Goal: Navigation & Orientation: Find specific page/section

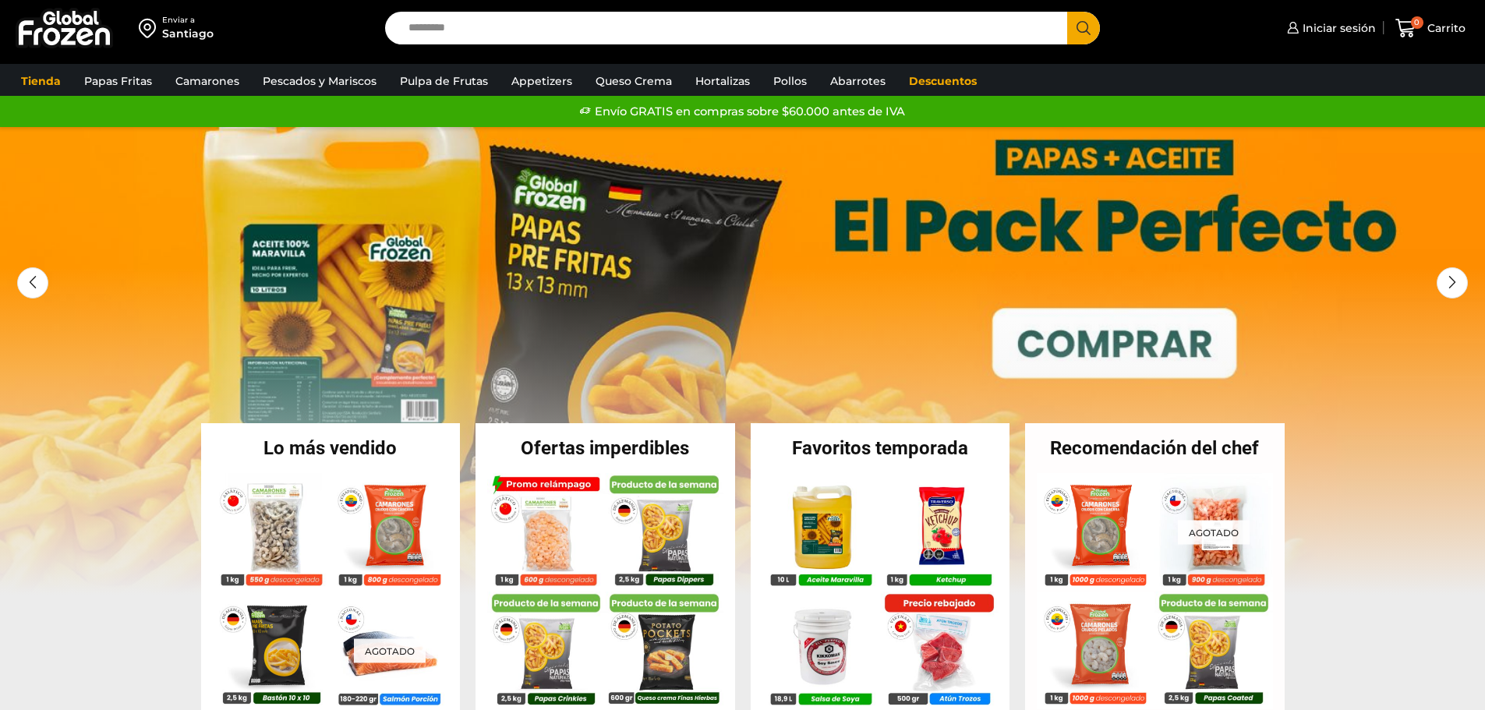
drag, startPoint x: 1483, startPoint y: 96, endPoint x: 1491, endPoint y: 148, distance: 52.8
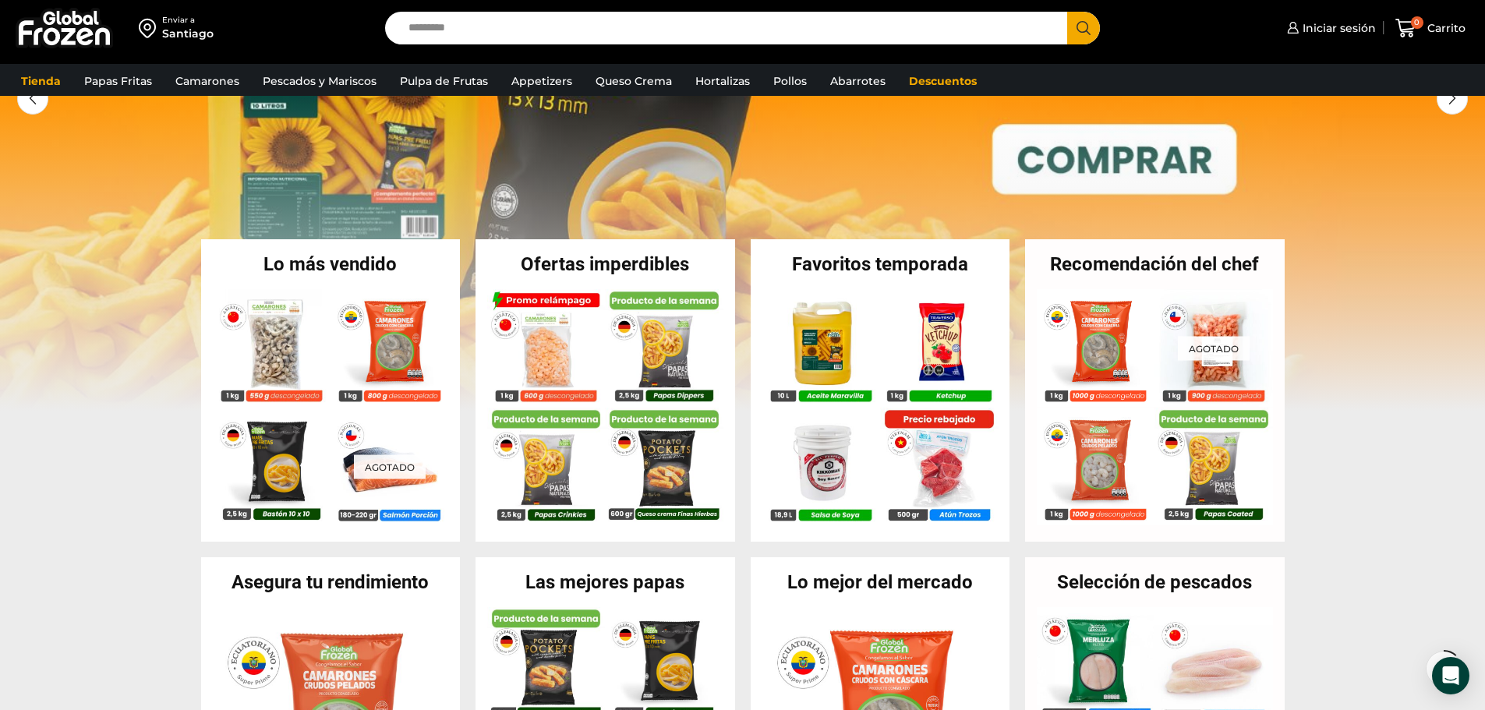
scroll to position [950, 0]
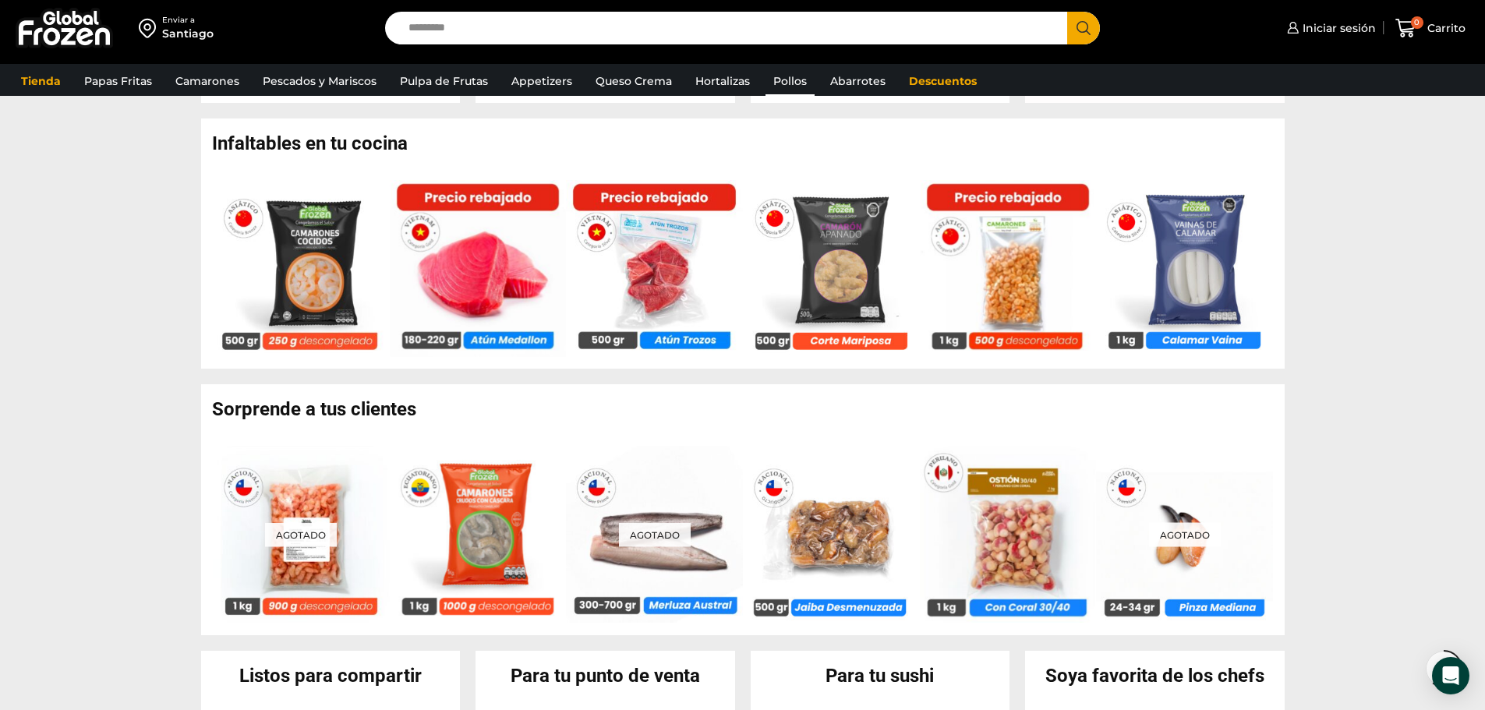
click at [791, 82] on link "Pollos" at bounding box center [790, 81] width 49 height 30
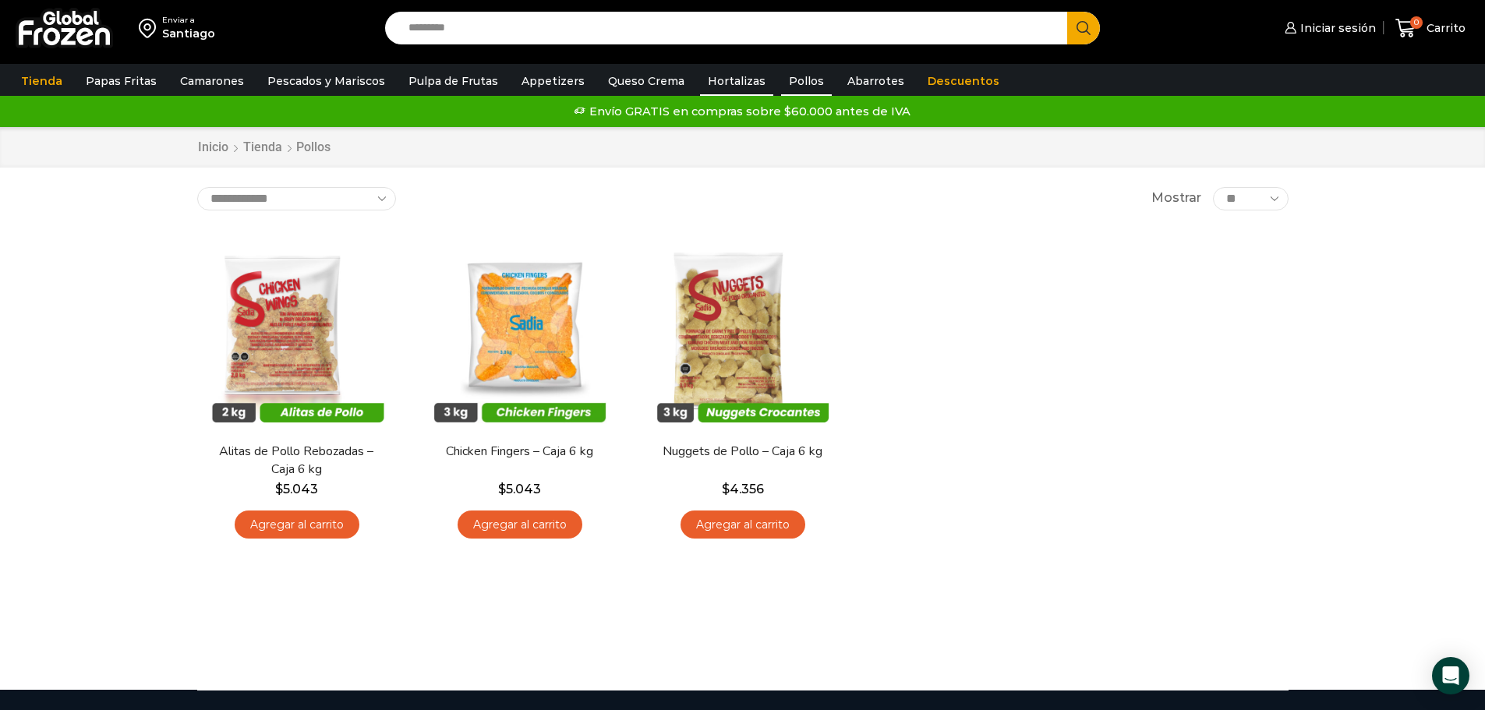
click at [731, 84] on link "Hortalizas" at bounding box center [736, 81] width 73 height 30
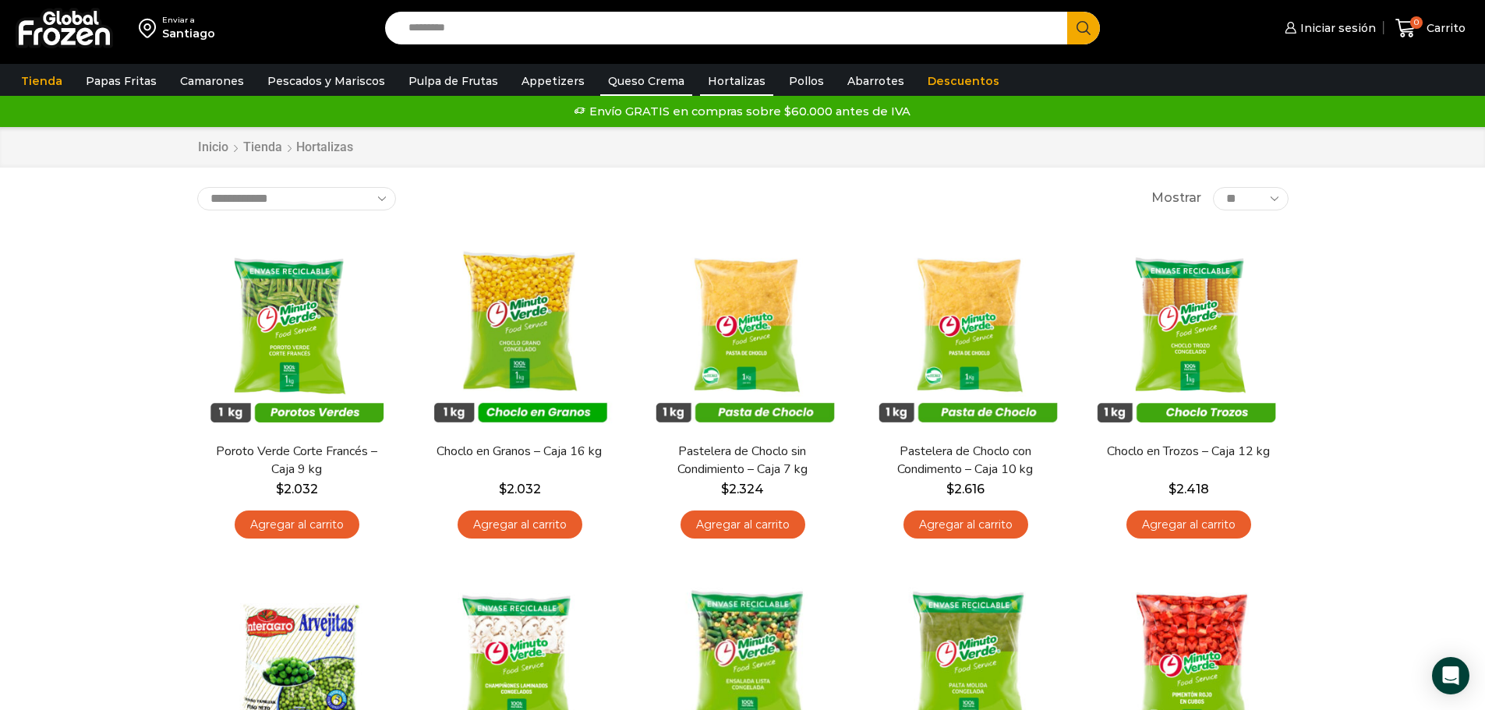
click at [640, 78] on link "Queso Crema" at bounding box center [646, 81] width 92 height 30
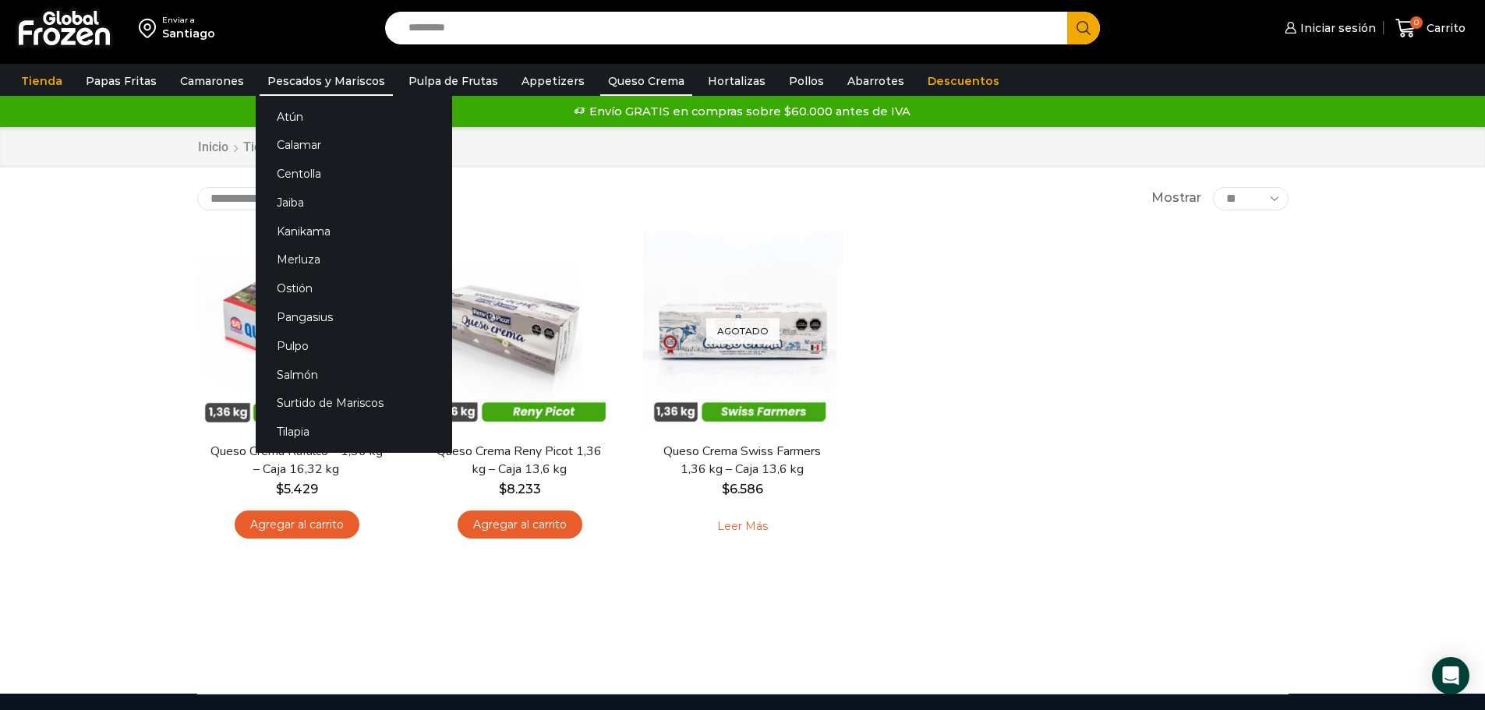
click at [334, 80] on link "Pescados y Mariscos" at bounding box center [326, 81] width 133 height 30
